Goal: Task Accomplishment & Management: Manage account settings

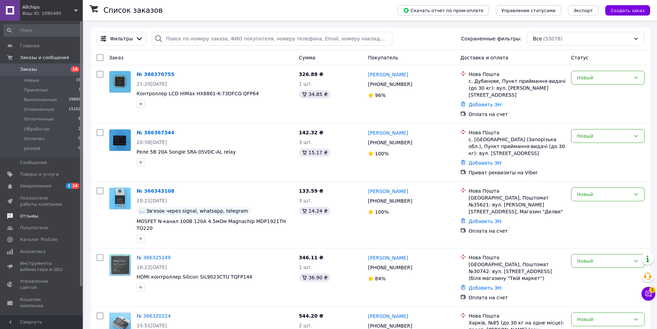
click at [29, 217] on span "Отзывы" at bounding box center [29, 216] width 18 height 6
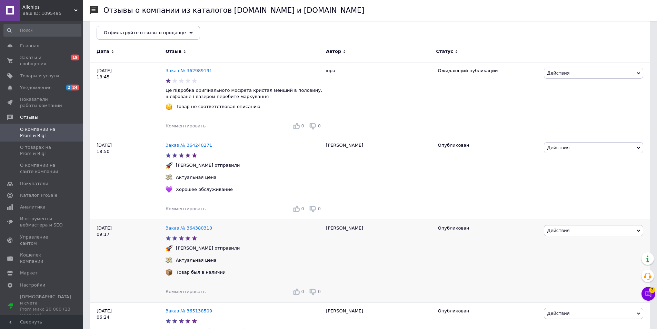
scroll to position [35, 0]
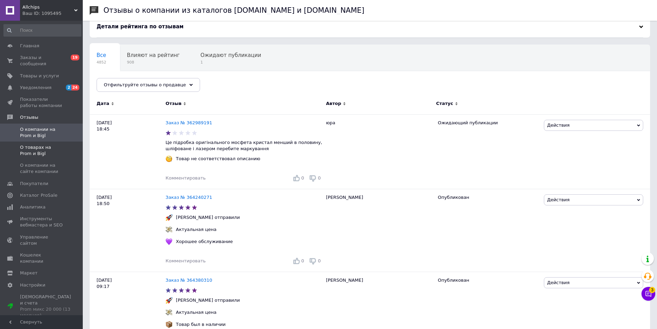
click at [49, 144] on span "О товарах на Prom и Bigl" at bounding box center [42, 150] width 44 height 12
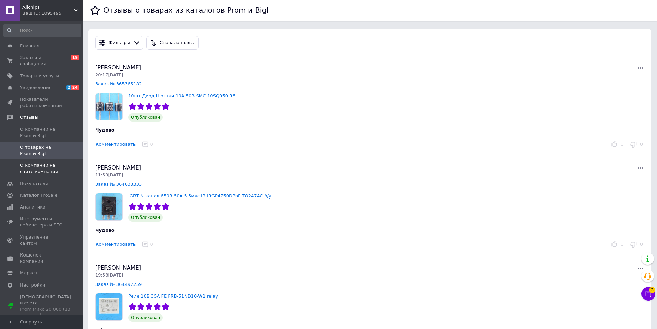
click at [49, 162] on span "О компании на сайте компании" at bounding box center [42, 168] width 44 height 12
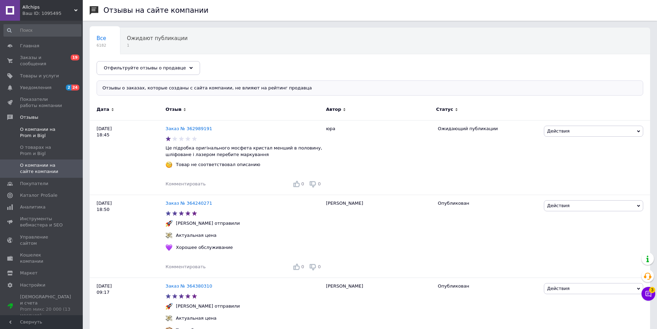
click at [32, 126] on span "О компании на Prom и Bigl" at bounding box center [42, 132] width 44 height 12
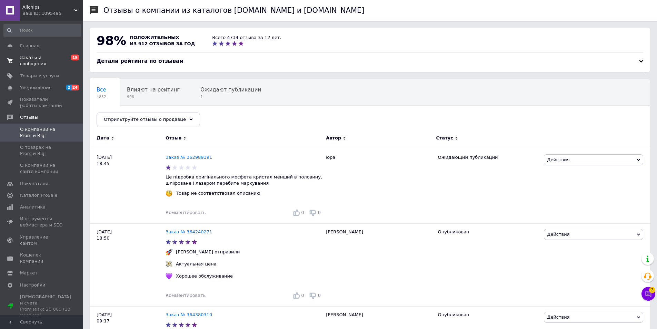
click at [37, 56] on span "Заказы и сообщения" at bounding box center [42, 61] width 44 height 12
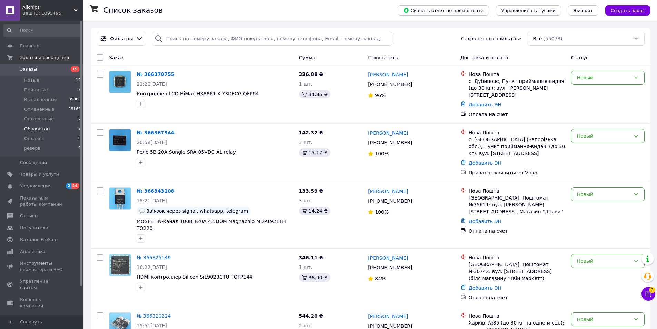
click at [40, 128] on span "Обработан" at bounding box center [37, 129] width 26 height 6
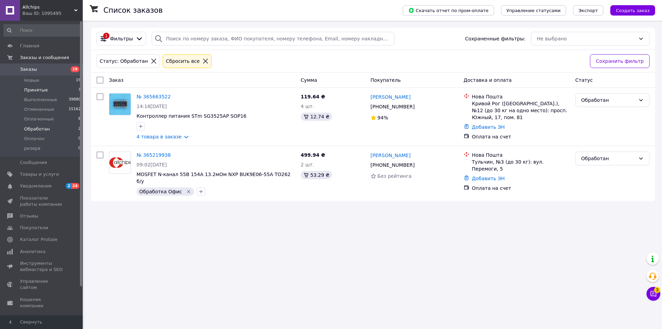
click at [41, 87] on span "Принятые" at bounding box center [36, 90] width 24 height 6
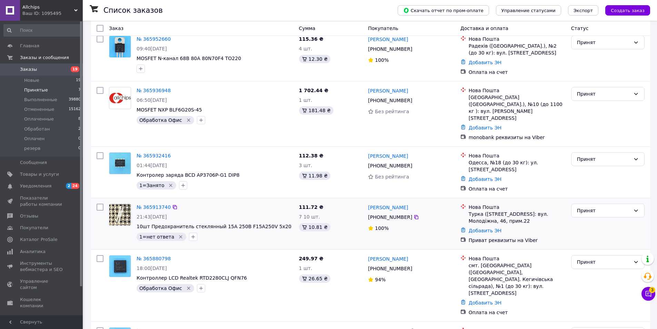
scroll to position [139, 0]
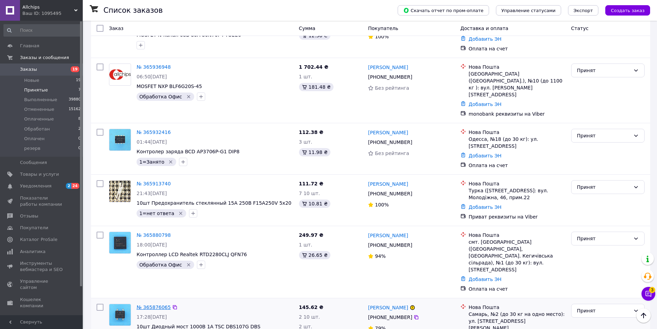
click at [154, 304] on link "№ 365876065" at bounding box center [154, 307] width 34 height 6
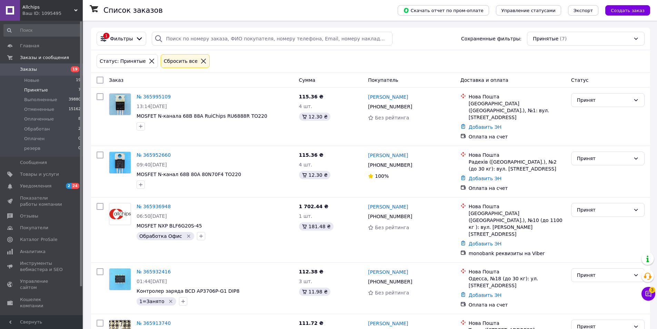
click at [34, 70] on span "Заказы" at bounding box center [28, 69] width 17 height 6
